Goal: Transaction & Acquisition: Subscribe to service/newsletter

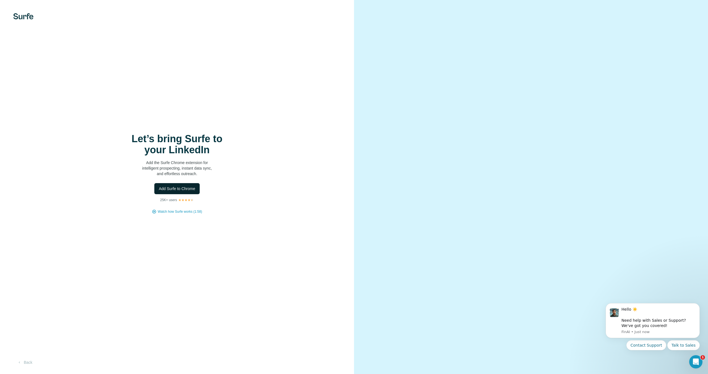
click at [186, 188] on span "Add Surfe to Chrome" at bounding box center [177, 189] width 36 height 6
click at [641, 67] on div at bounding box center [531, 187] width 354 height 374
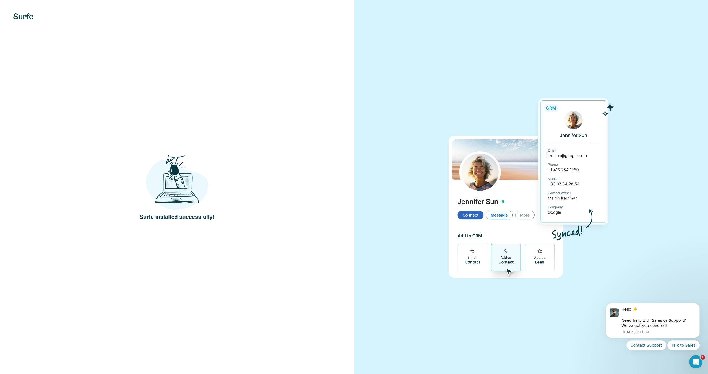
click at [539, 93] on div at bounding box center [531, 187] width 354 height 374
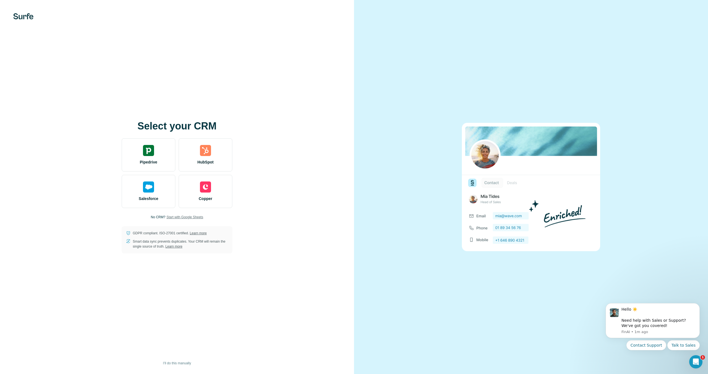
click at [174, 218] on span "Start with Google Sheets" at bounding box center [184, 217] width 37 height 5
